Goal: Communication & Community: Answer question/provide support

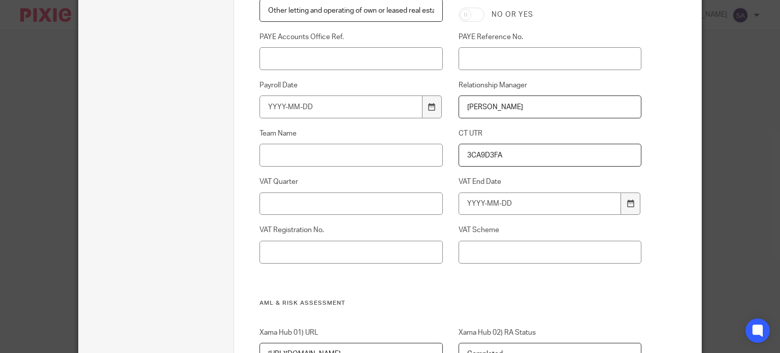
scroll to position [558, 0]
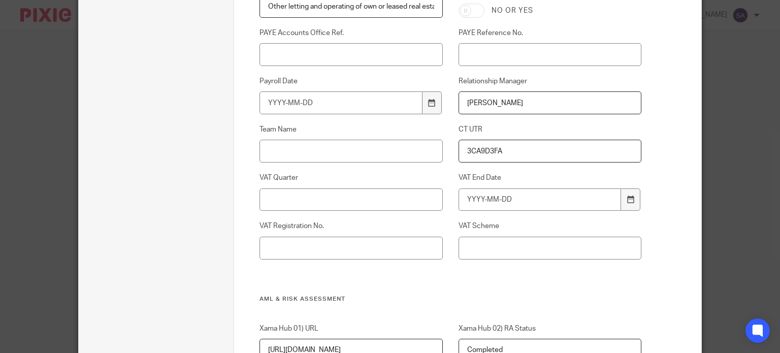
drag, startPoint x: 523, startPoint y: 150, endPoint x: 445, endPoint y: 162, distance: 78.5
click at [445, 162] on div "CT UTR 3CA9D3FA" at bounding box center [542, 143] width 198 height 38
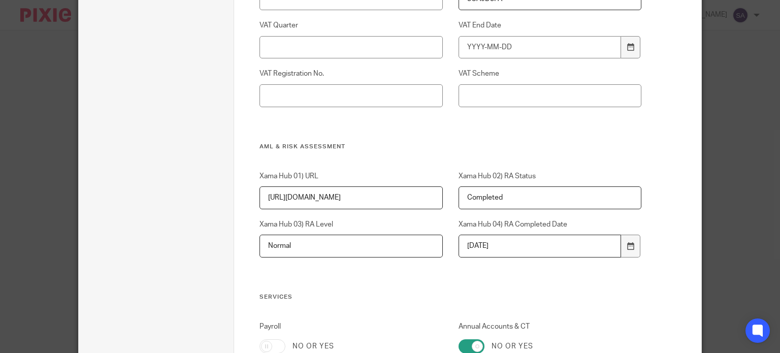
scroll to position [609, 0]
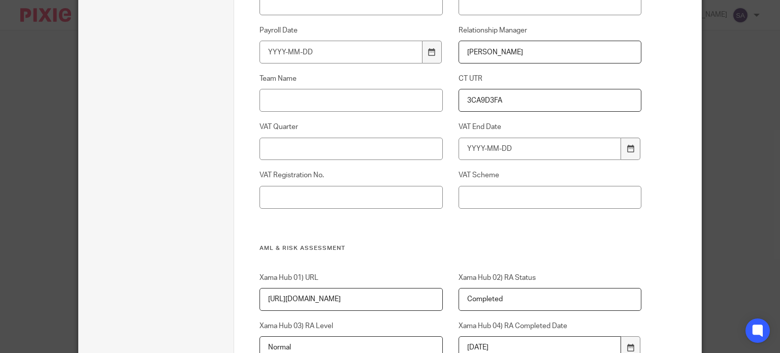
paste input "2928017831"
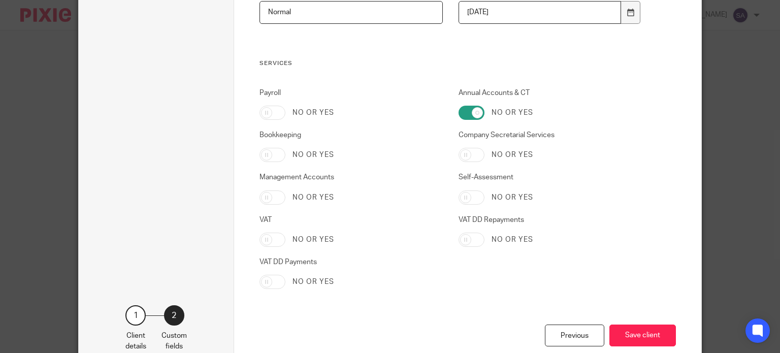
scroll to position [1003, 0]
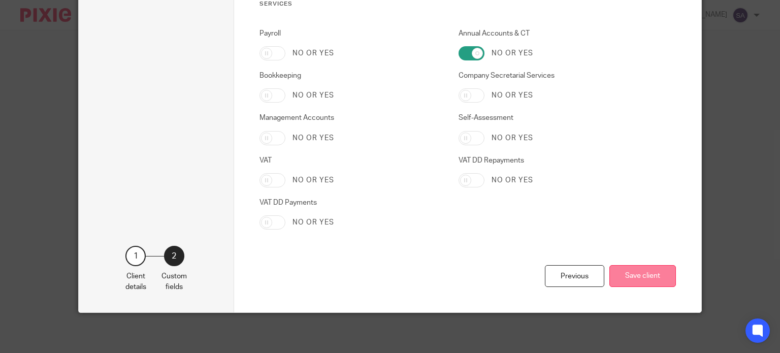
type input "2928017831"
click at [640, 276] on button "Save client" at bounding box center [642, 276] width 66 height 22
click at [633, 280] on button "Save client" at bounding box center [642, 276] width 66 height 22
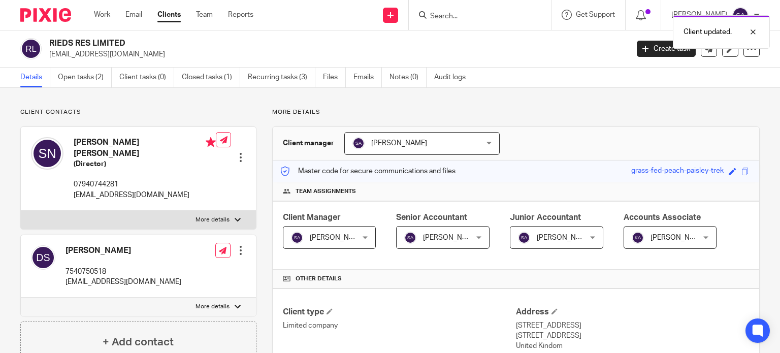
click at [481, 14] on div "Client updated." at bounding box center [580, 29] width 380 height 39
drag, startPoint x: 458, startPoint y: 15, endPoint x: 432, endPoint y: 18, distance: 26.0
click at [457, 15] on div "Client updated." at bounding box center [580, 29] width 380 height 39
click at [427, 18] on div "Client updated." at bounding box center [580, 29] width 380 height 39
drag, startPoint x: 751, startPoint y: 28, endPoint x: 730, endPoint y: 24, distance: 21.8
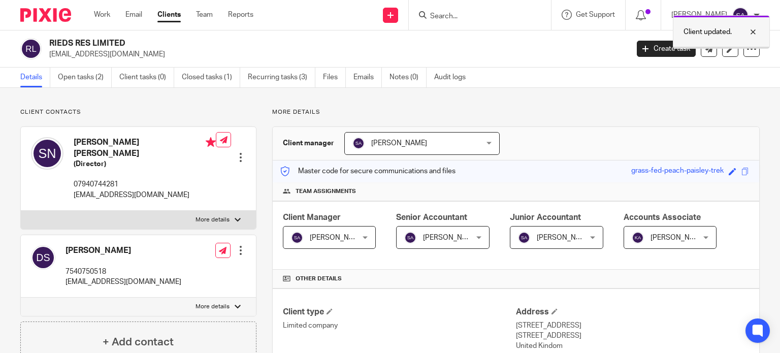
click at [745, 26] on div at bounding box center [744, 32] width 27 height 12
click at [445, 13] on input "Search" at bounding box center [474, 16] width 91 height 9
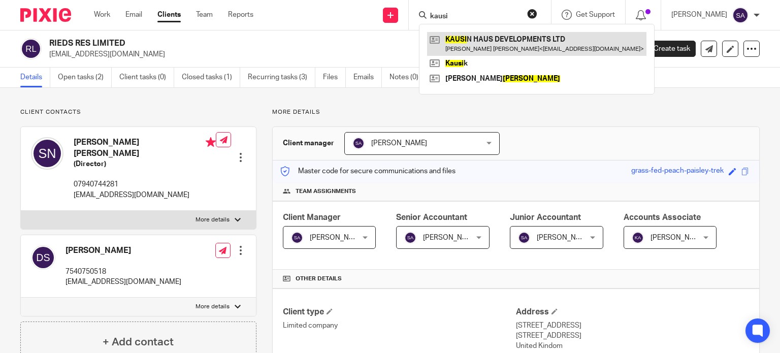
type input "kausi"
click at [530, 33] on link at bounding box center [536, 43] width 219 height 23
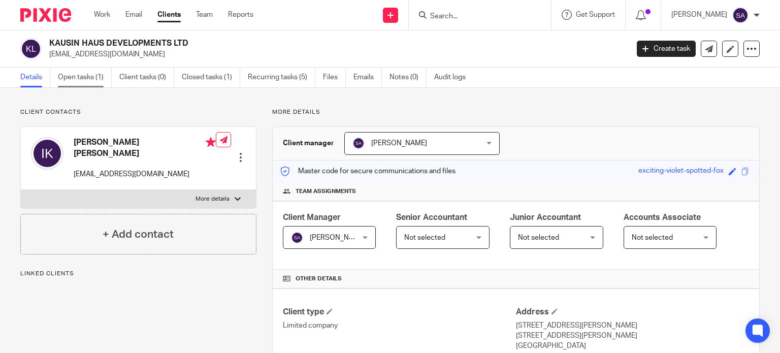
click at [89, 76] on link "Open tasks (1)" at bounding box center [85, 77] width 54 height 20
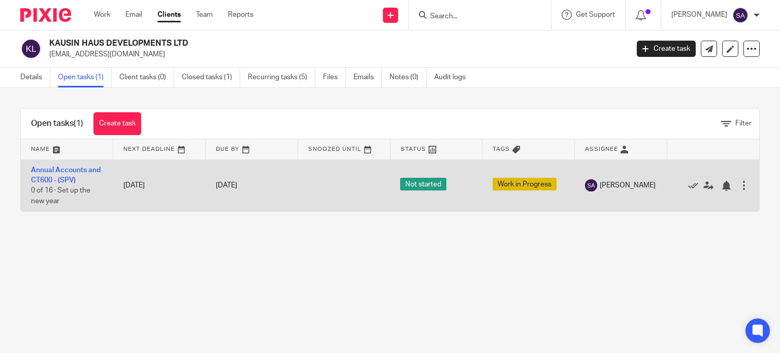
click at [103, 189] on td "Annual Accounts and CT600 - (SPV) 0 of 16 · Set up the new year" at bounding box center [67, 185] width 92 height 52
click at [89, 177] on td "Annual Accounts and CT600 - (SPV) 0 of 16 · Set up the new year" at bounding box center [67, 185] width 92 height 52
click at [90, 166] on link "Annual Accounts and CT600 - (SPV)" at bounding box center [66, 174] width 70 height 17
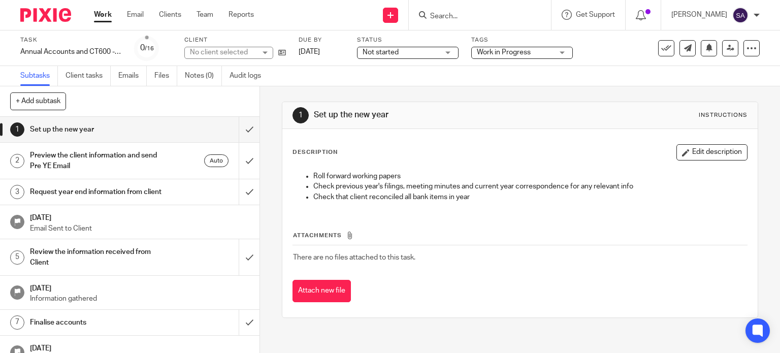
click at [103, 192] on h1 "Request year end information from client" at bounding box center [96, 191] width 132 height 15
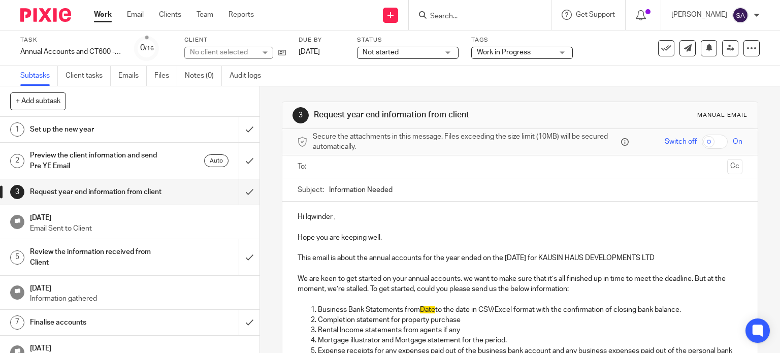
click at [460, 193] on input "Information Needed" at bounding box center [536, 189] width 414 height 23
drag, startPoint x: 556, startPoint y: 255, endPoint x: 671, endPoint y: 257, distance: 115.2
click at [671, 257] on p "This email is about the annual accounts for the year ended on the [DATE] for KA…" at bounding box center [519, 258] width 445 height 10
copy p "KAUSIN HAUS DEVELOPMENTS LTD"
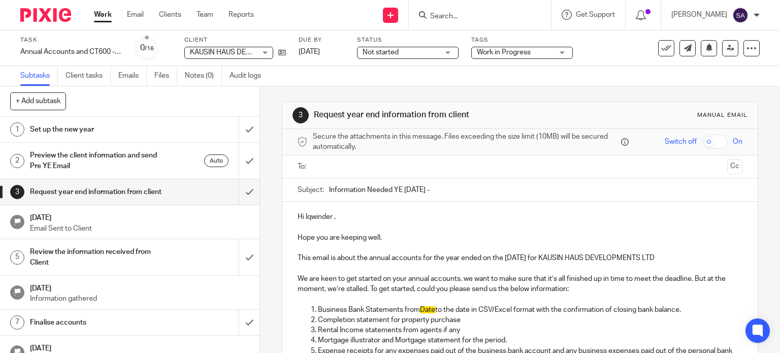
click at [457, 186] on input "Information Needed YE [DATE] -" at bounding box center [536, 189] width 414 height 23
paste input "KAUSIN HAUS DEVELOPMENTS LTD"
type input "Information Needed YE [DATE] - KAUSIN HAUS DEVELOPMENTS LTD"
click at [439, 170] on input "text" at bounding box center [519, 167] width 407 height 12
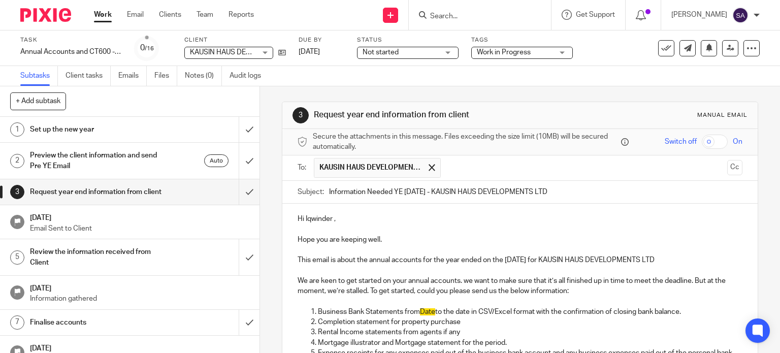
scroll to position [102, 0]
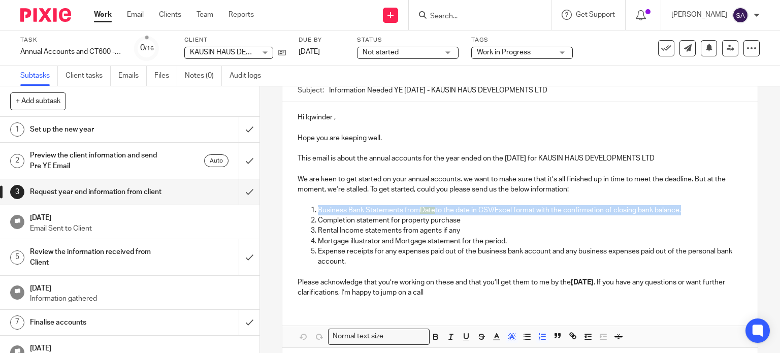
drag, startPoint x: 684, startPoint y: 209, endPoint x: 303, endPoint y: 211, distance: 381.1
click at [303, 211] on ol "Business Bank Statements from Date to the date in CSV/Excel format with the con…" at bounding box center [519, 241] width 445 height 72
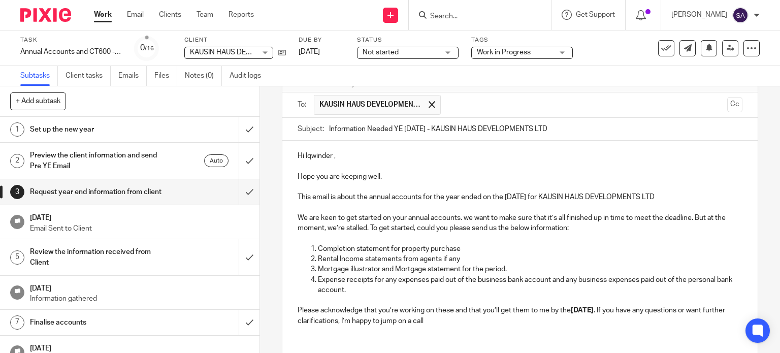
scroll to position [114, 0]
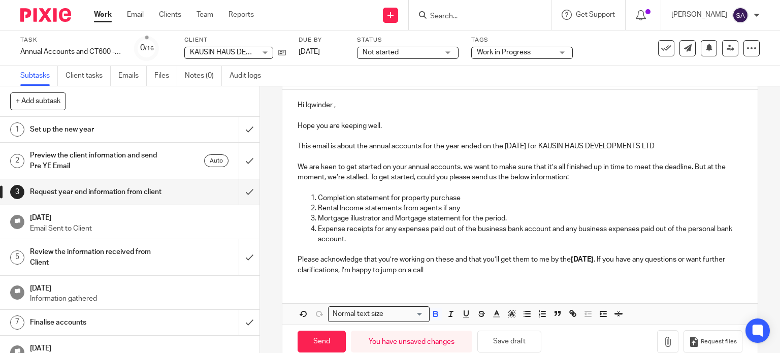
drag, startPoint x: 632, startPoint y: 259, endPoint x: 572, endPoint y: 257, distance: 59.9
click at [572, 257] on strong "[DATE]" at bounding box center [581, 259] width 23 height 7
drag, startPoint x: 567, startPoint y: 256, endPoint x: 637, endPoint y: 260, distance: 70.2
click at [637, 260] on p "Please acknowledge that you’re working on these and that you’ll get them to me …" at bounding box center [519, 264] width 445 height 21
click at [431, 316] on icon "button" at bounding box center [435, 313] width 9 height 9
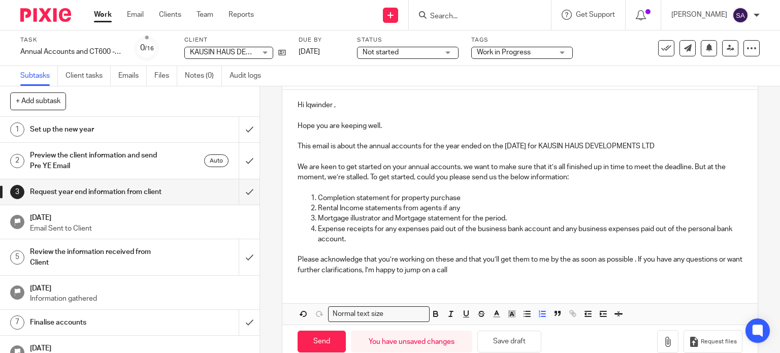
click at [496, 227] on p "Expense receipts for any expenses paid out of the business bank account and any…" at bounding box center [530, 234] width 425 height 21
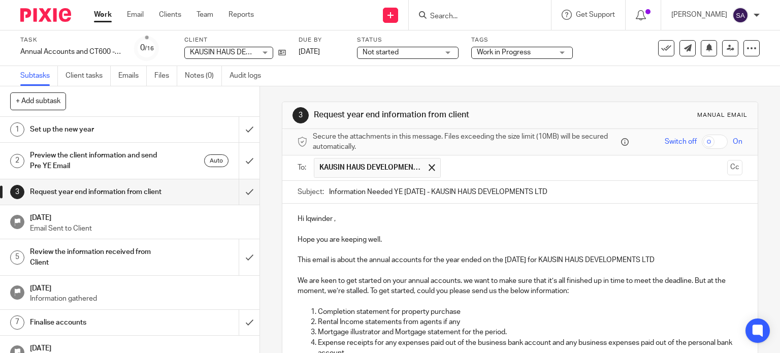
scroll to position [132, 0]
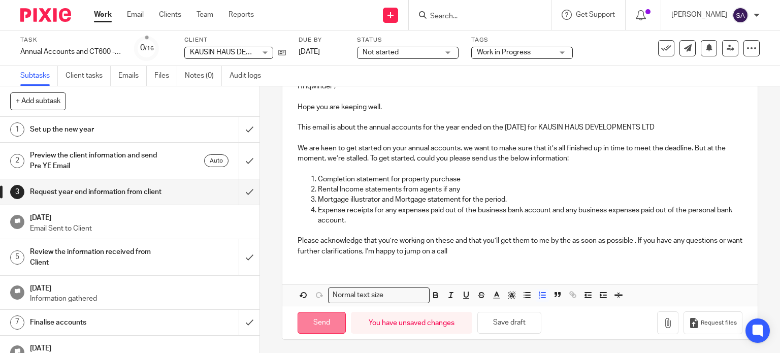
click at [326, 328] on input "Send" at bounding box center [321, 323] width 48 height 22
type input "Sent"
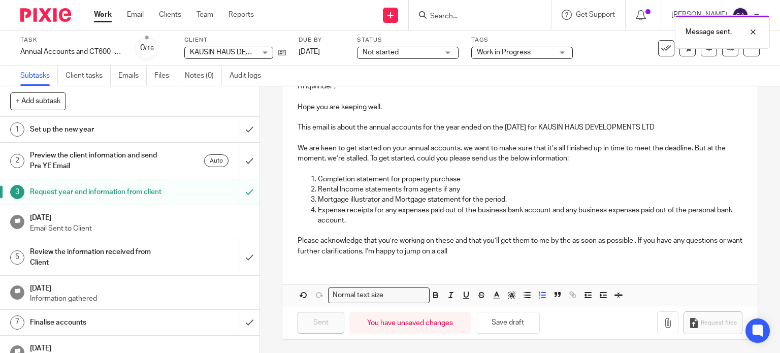
scroll to position [51, 0]
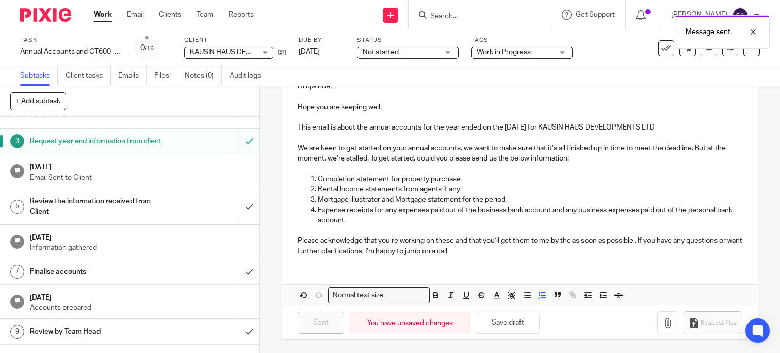
click at [191, 183] on p "Email Sent to Client" at bounding box center [139, 178] width 219 height 10
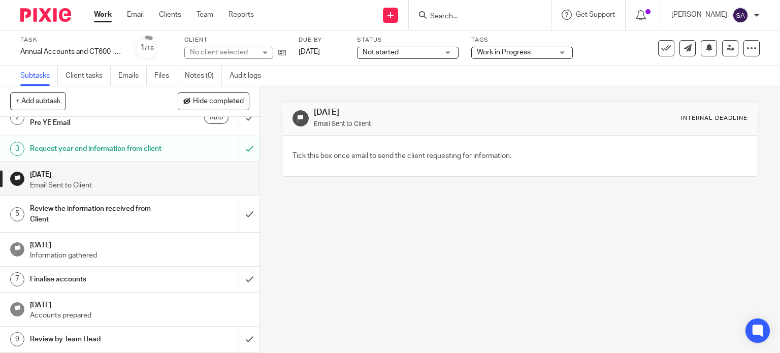
scroll to position [102, 0]
